Goal: Register for event/course

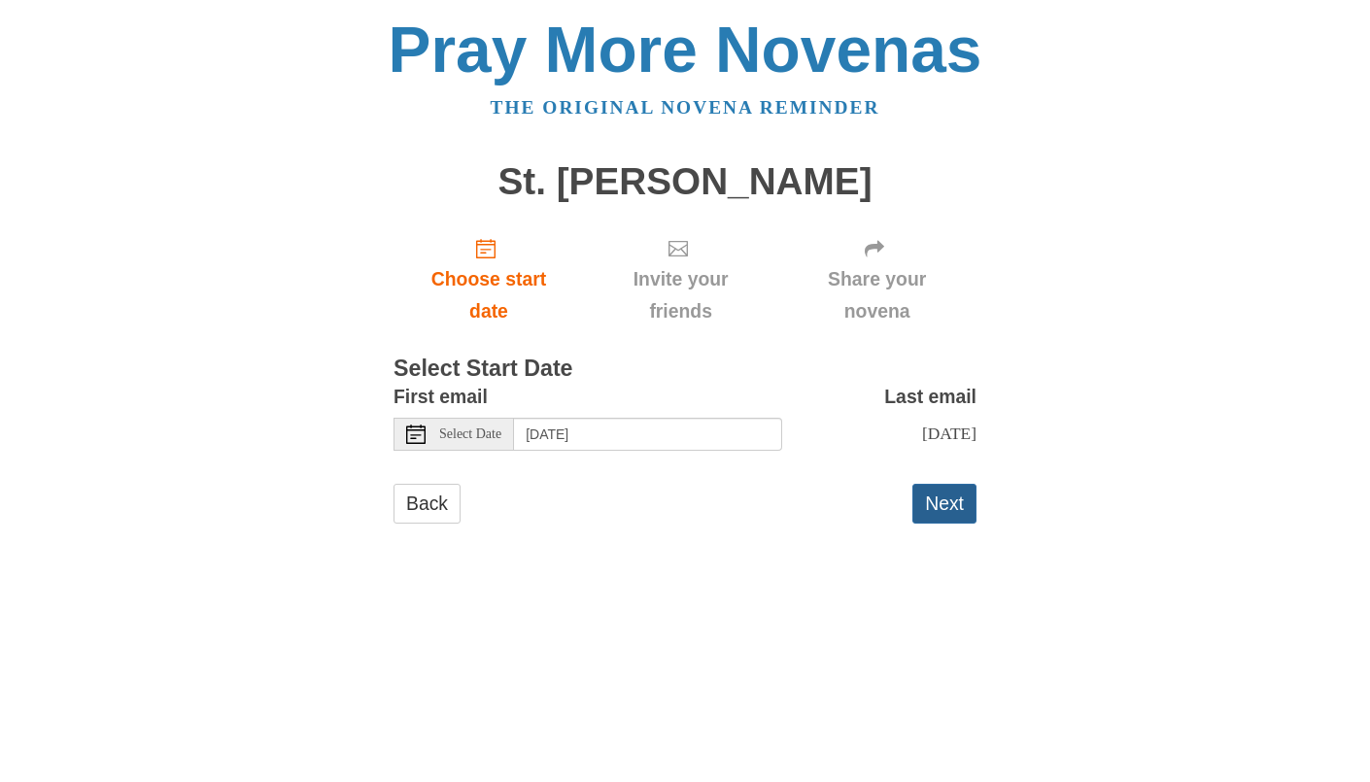
click at [940, 524] on button "Next" at bounding box center [944, 504] width 64 height 40
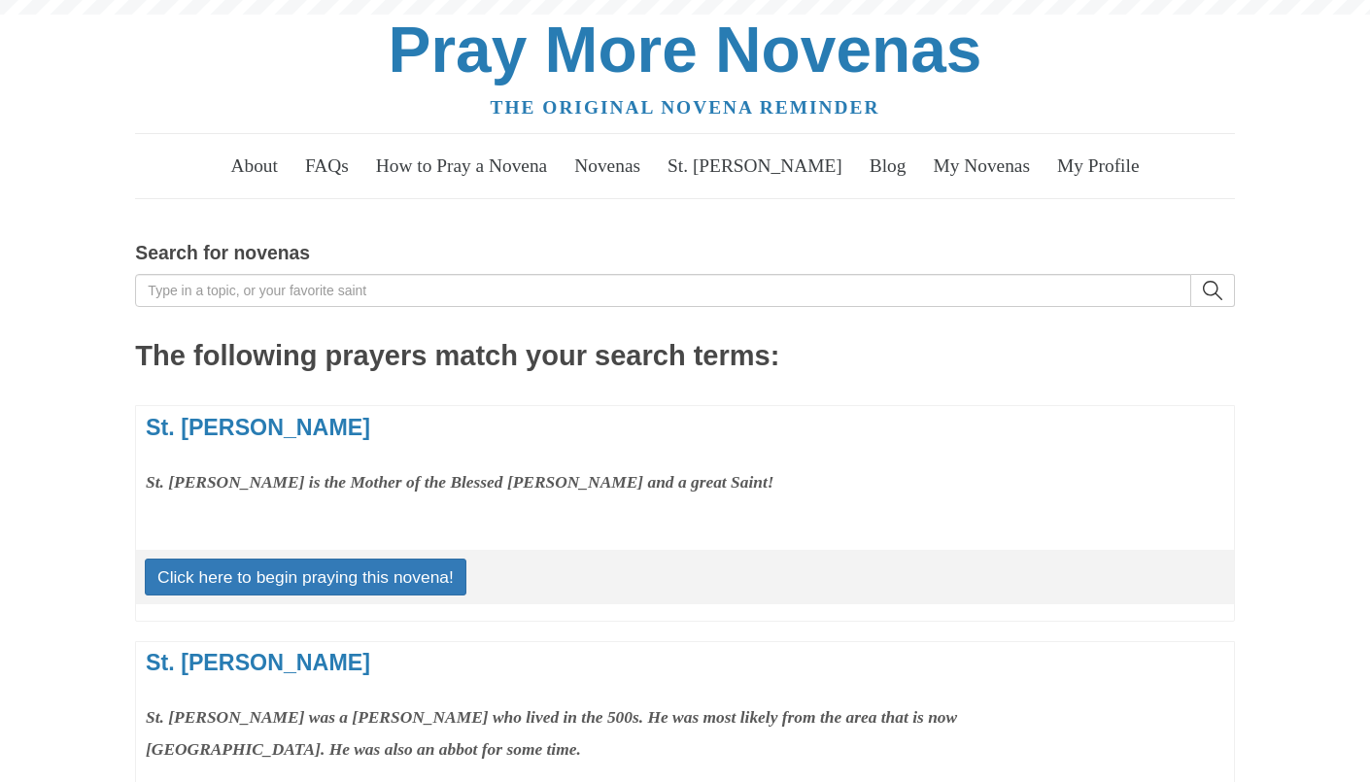
scroll to position [40, 0]
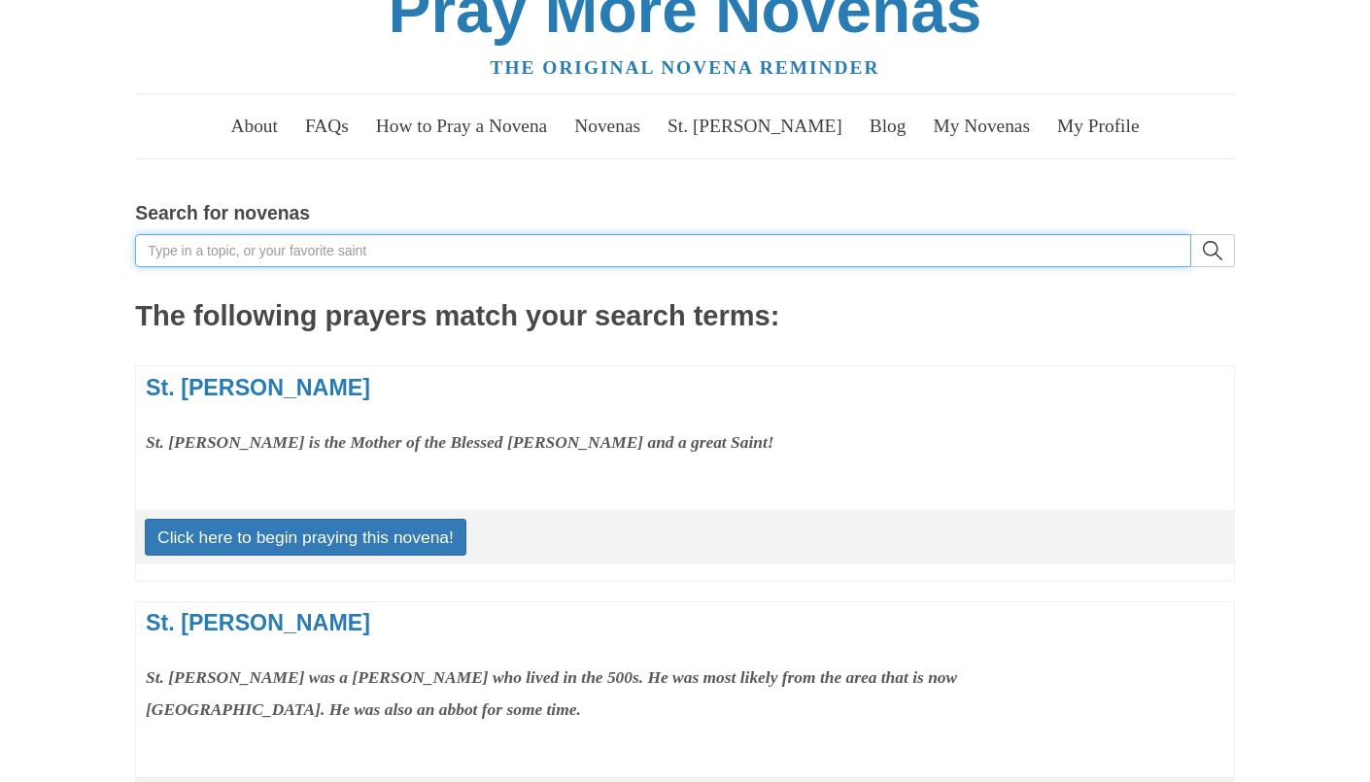
click at [302, 267] on input "Search for novenas" at bounding box center [662, 250] width 1055 height 33
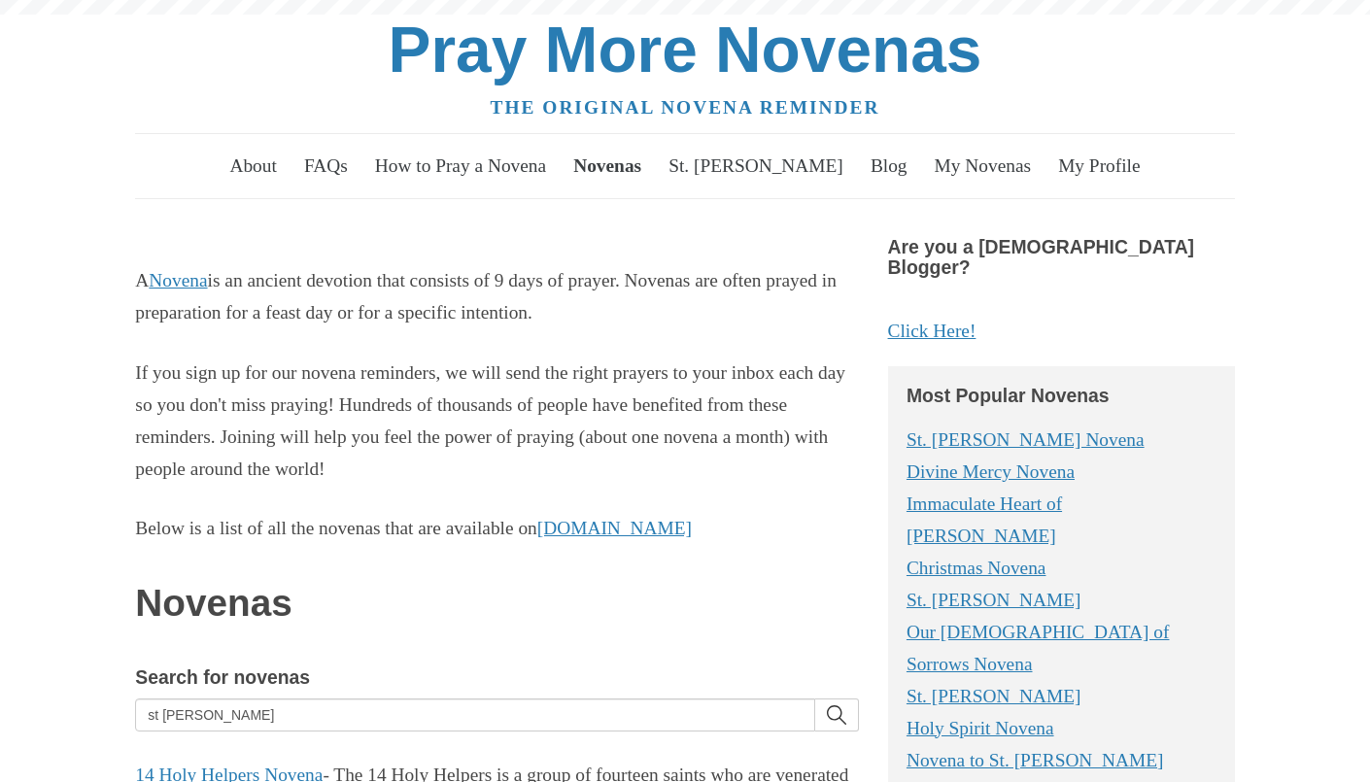
scroll to position [587, 0]
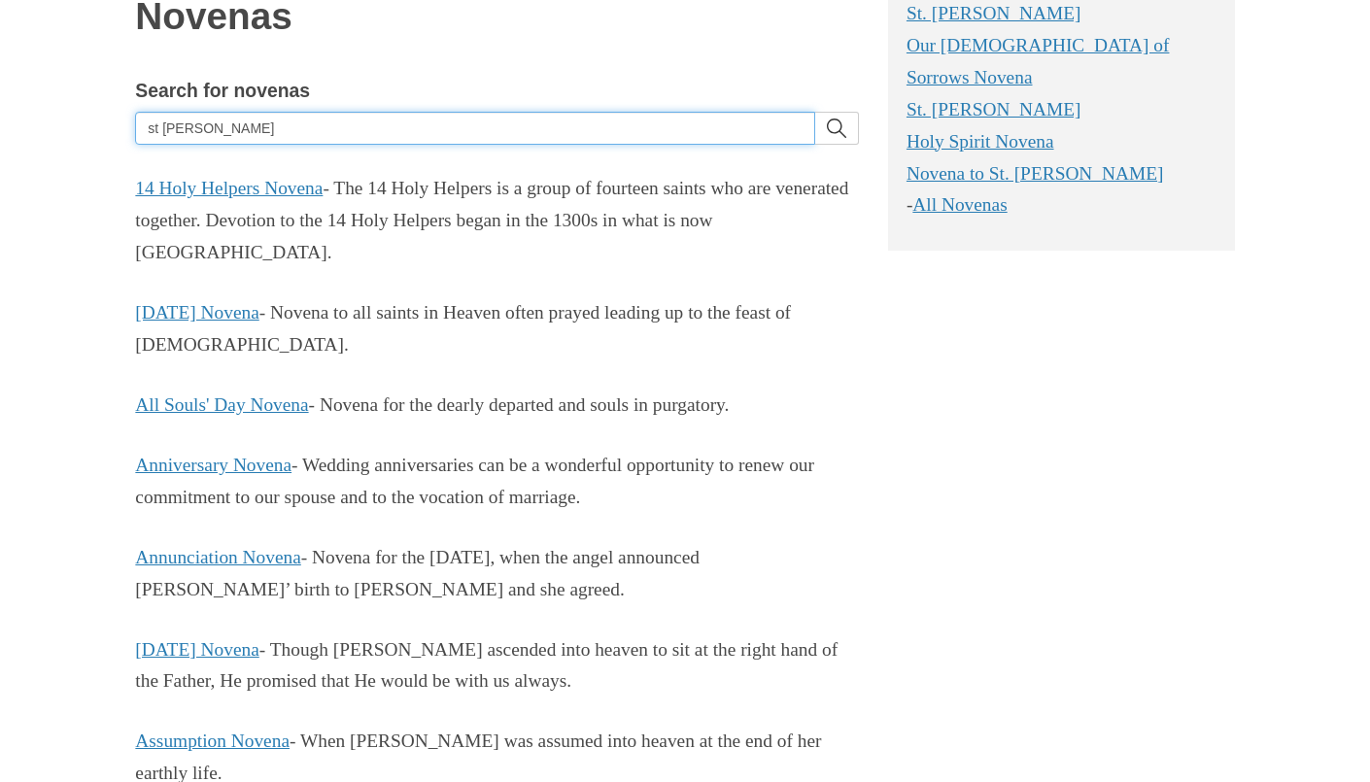
click at [355, 145] on input "st anne" at bounding box center [474, 128] width 679 height 33
click at [350, 145] on input "st anne" at bounding box center [474, 128] width 679 height 33
type input "s"
type input "may undoer of knots"
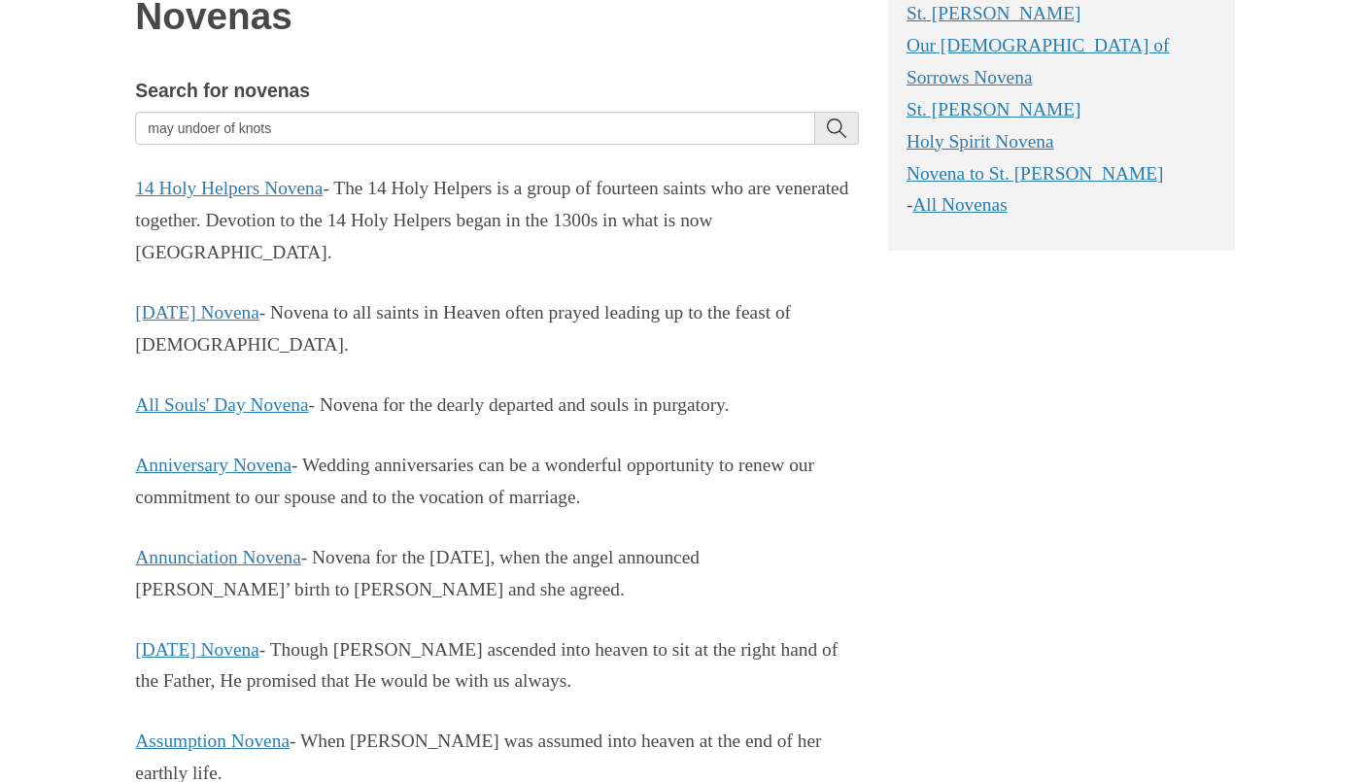
click at [834, 138] on icon "search" at bounding box center [836, 128] width 19 height 19
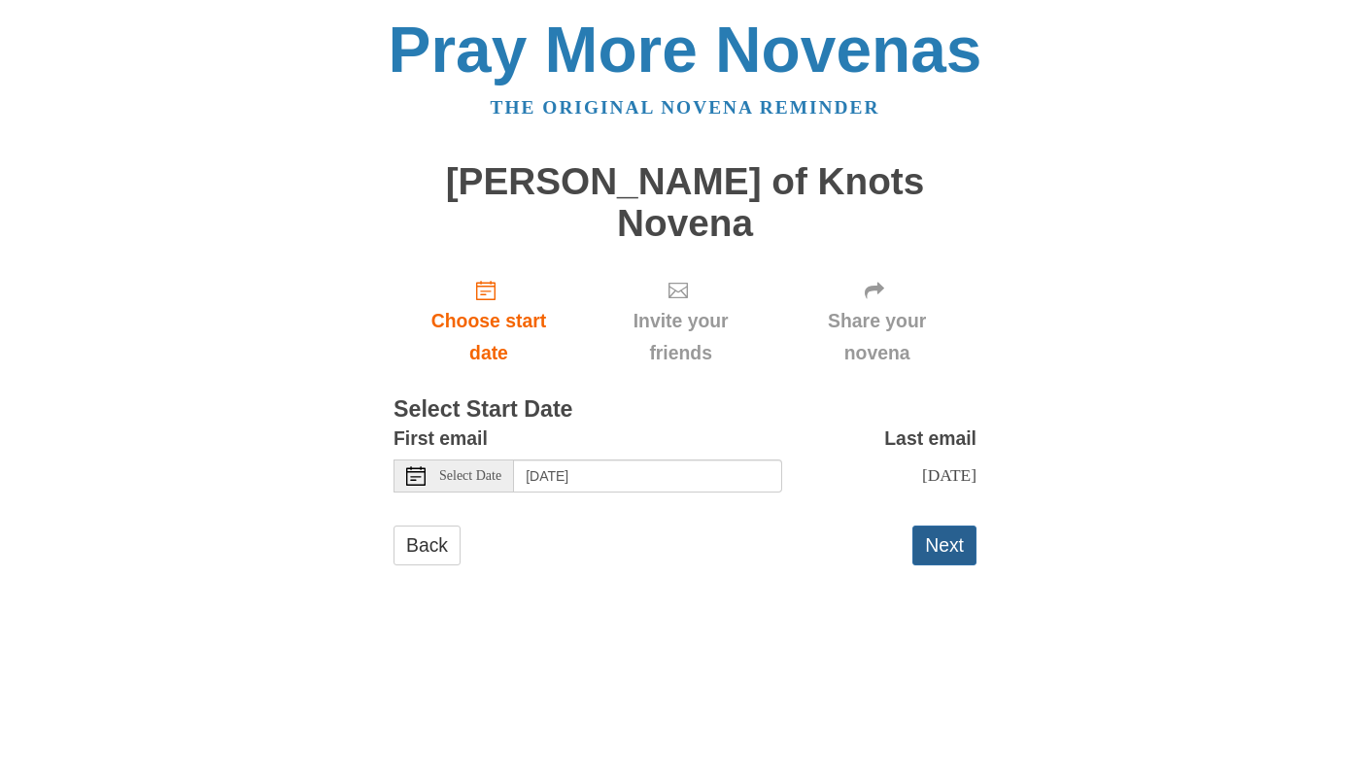
click at [912, 565] on button "Next" at bounding box center [944, 546] width 64 height 40
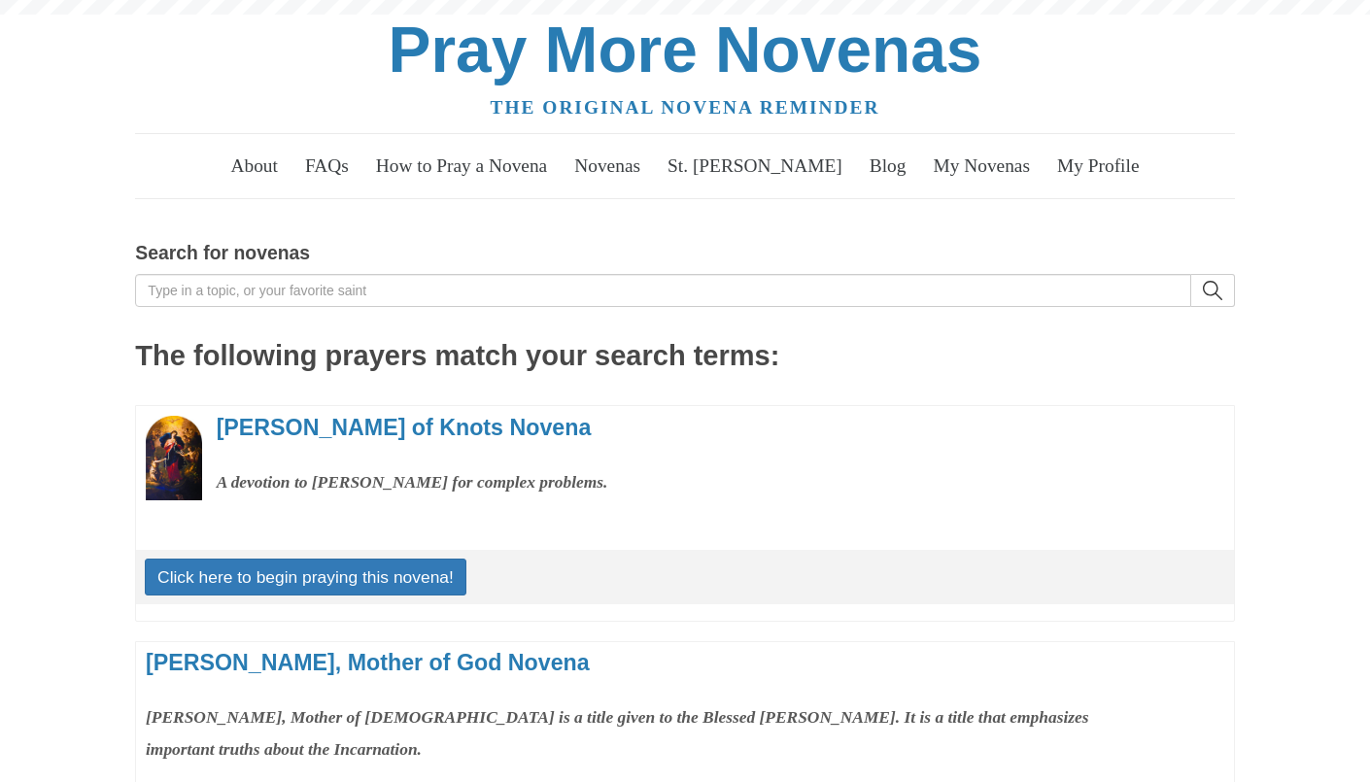
scroll to position [29, 0]
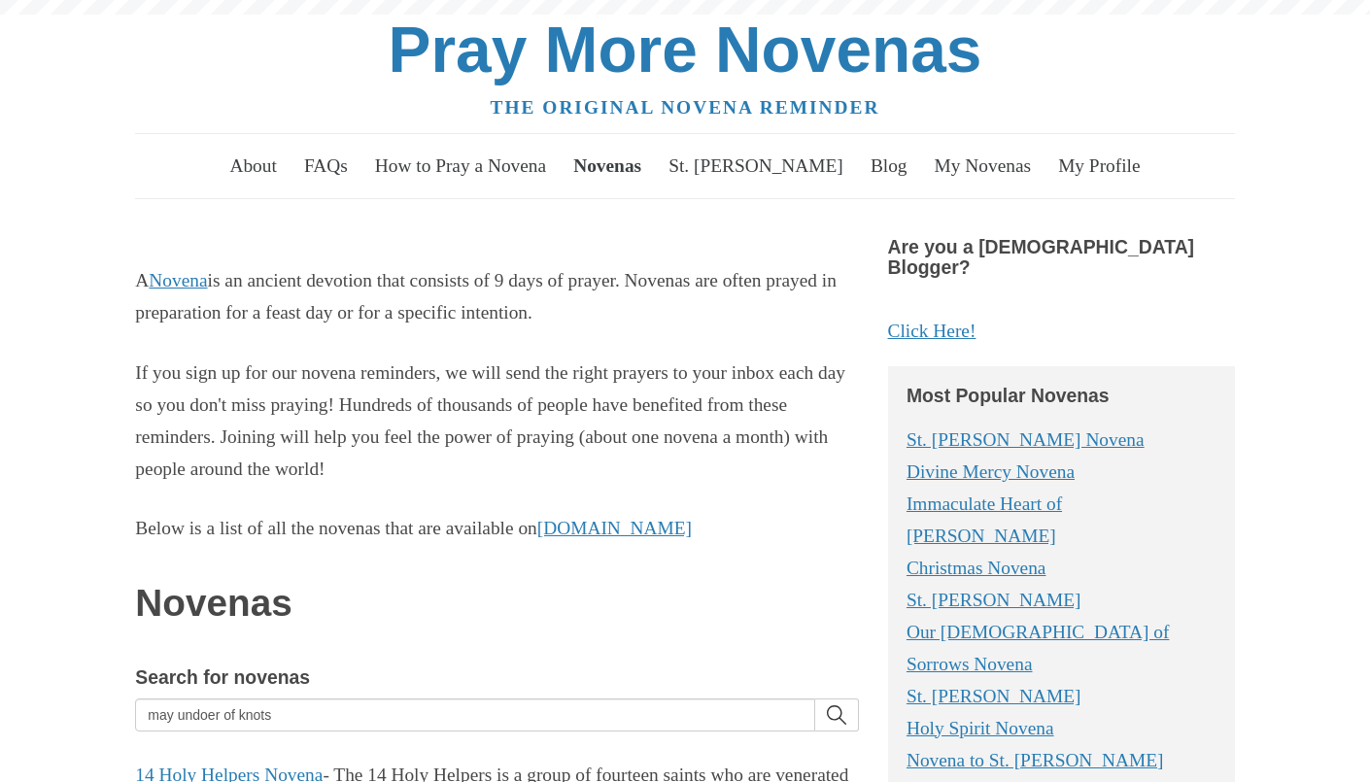
scroll to position [580, 0]
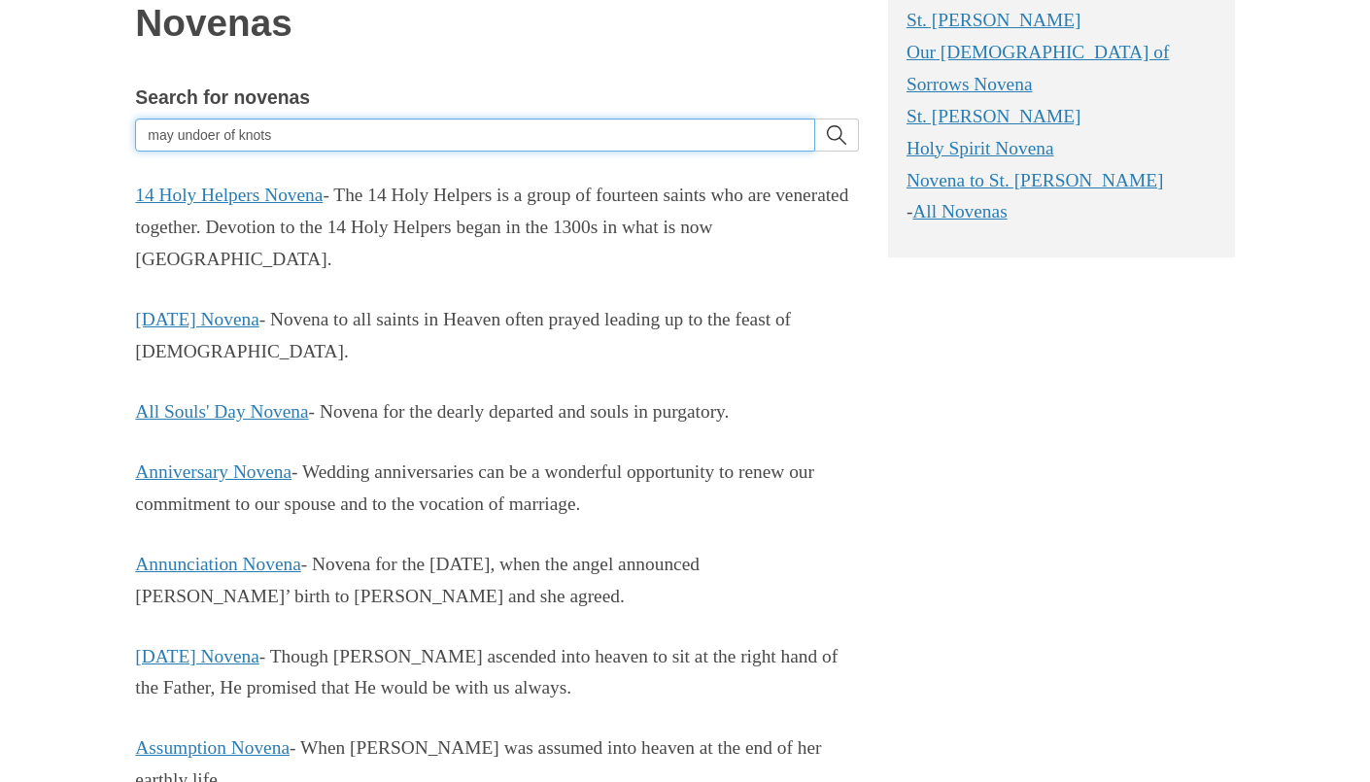
click at [301, 152] on input "may undoer of knots" at bounding box center [474, 135] width 679 height 33
drag, startPoint x: 301, startPoint y: 496, endPoint x: 7, endPoint y: 485, distance: 294.6
click at [208, 152] on input "Search for novenas" at bounding box center [474, 135] width 679 height 33
click at [211, 152] on input "Search for novenas" at bounding box center [474, 135] width 679 height 33
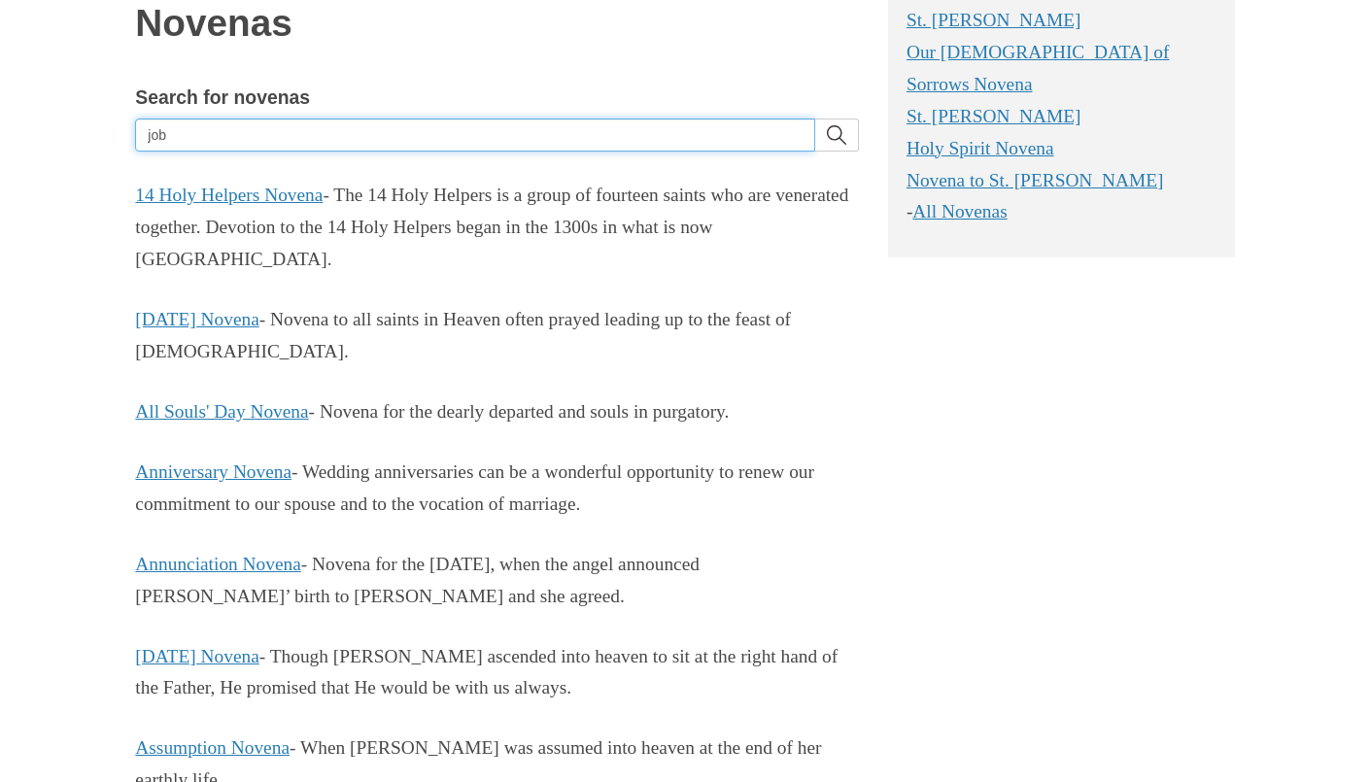
type input "job"
click at [815, 119] on button "search" at bounding box center [837, 135] width 44 height 33
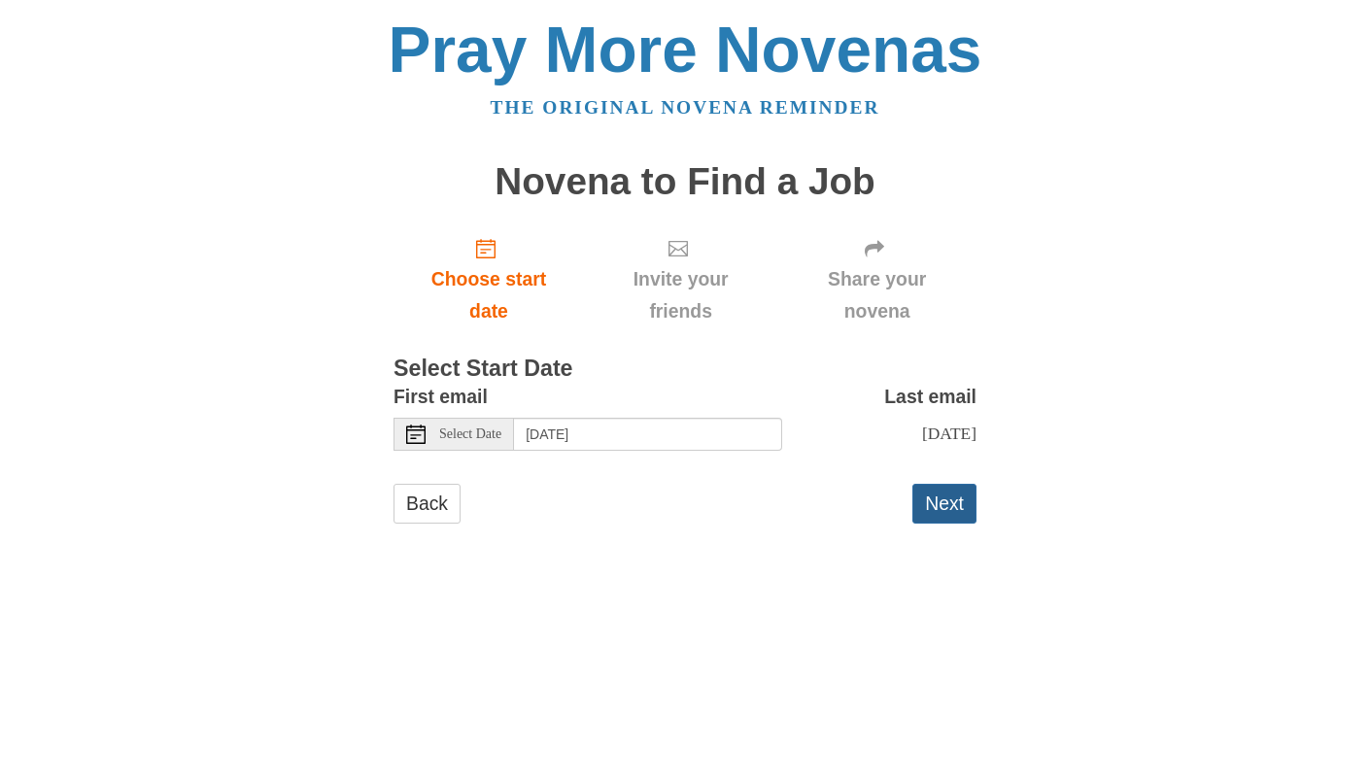
click at [965, 524] on button "Next" at bounding box center [944, 504] width 64 height 40
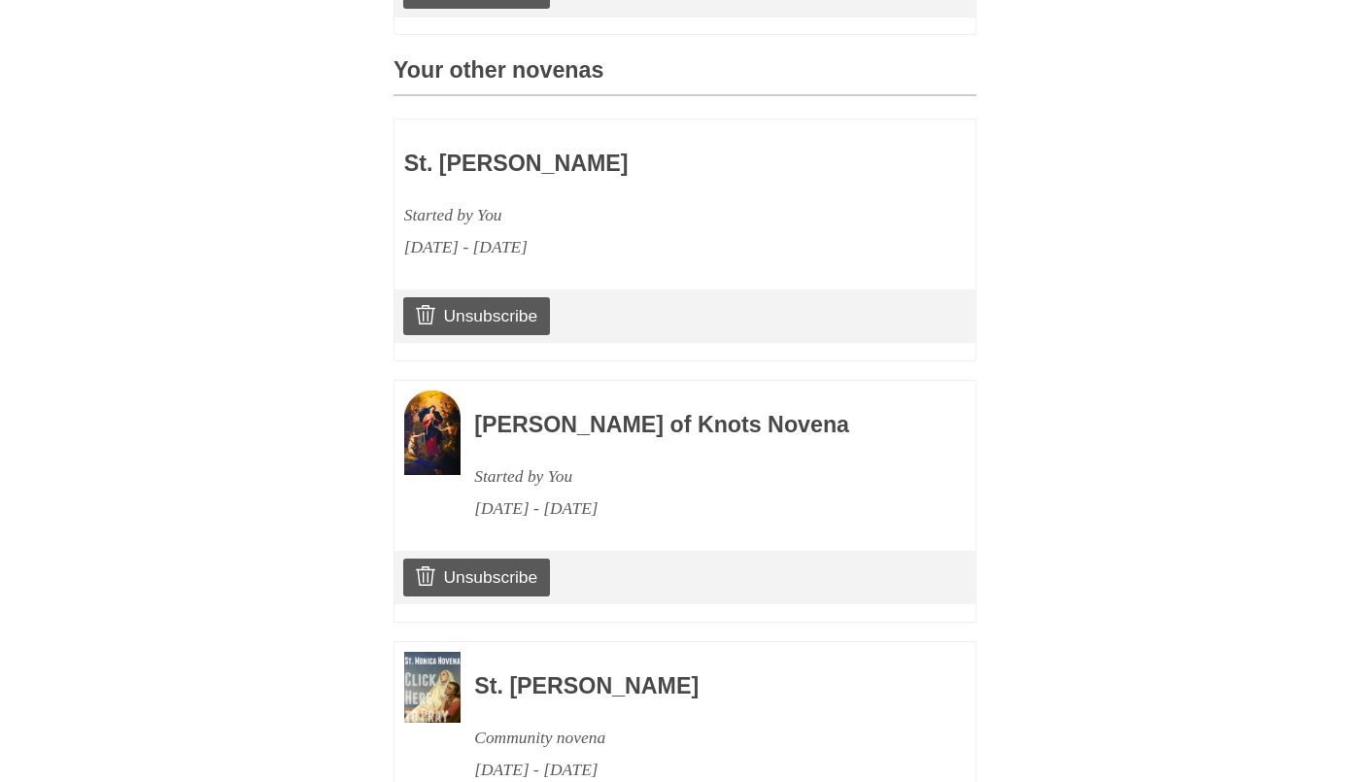
scroll to position [921, 0]
